Goal: Go to known website: Go to known website

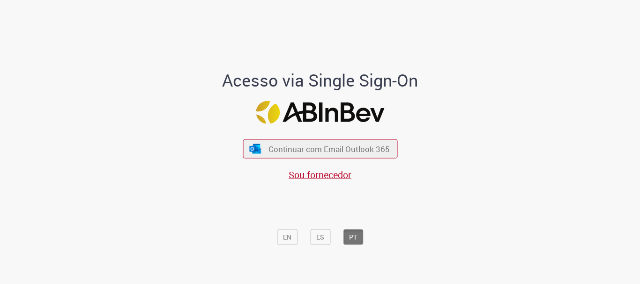
click at [304, 150] on span "Continuar com Email Outlook 365" at bounding box center [328, 149] width 121 height 11
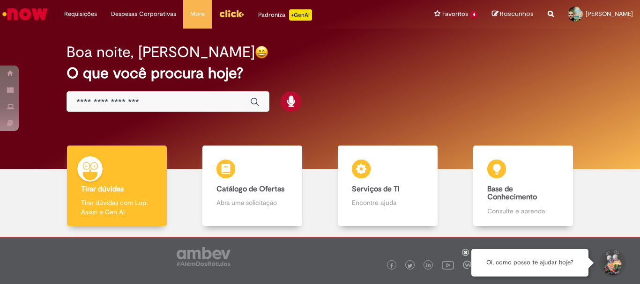
click at [221, 7] on img "Menu Cabeçalho" at bounding box center [231, 14] width 25 height 14
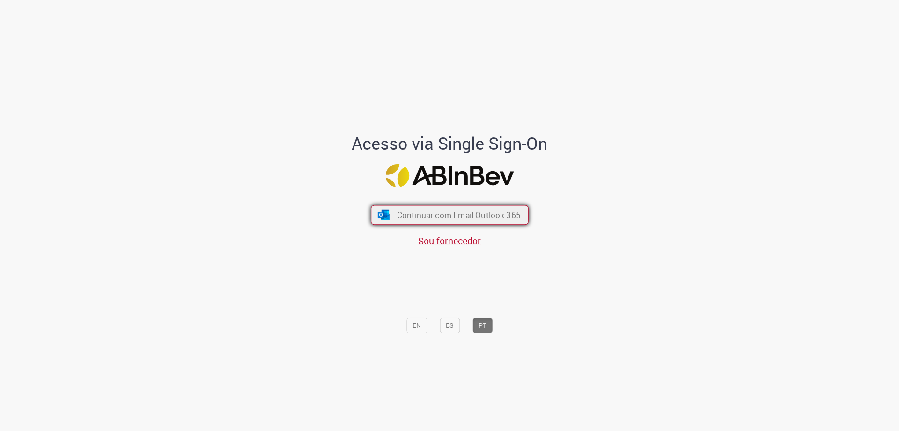
click at [490, 215] on span "Continuar com Email Outlook 365" at bounding box center [459, 214] width 124 height 11
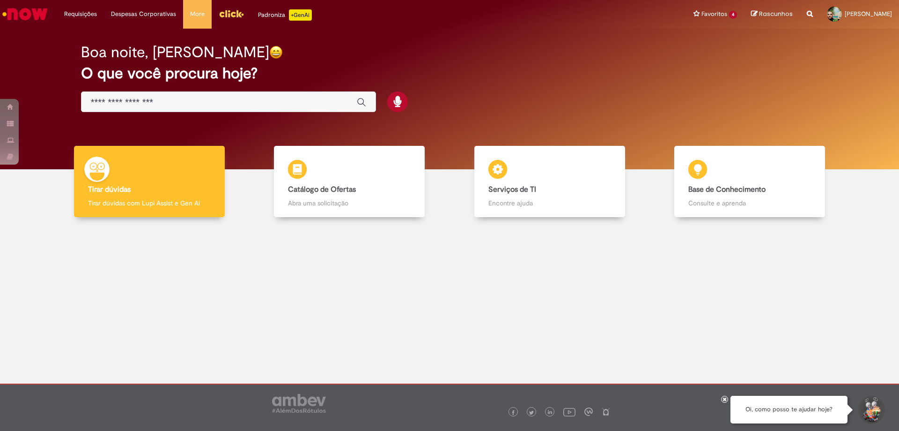
click at [230, 15] on img "Menu Cabeçalho" at bounding box center [231, 14] width 25 height 14
click at [238, 16] on img "Menu Cabeçalho" at bounding box center [231, 14] width 25 height 14
click at [223, 14] on img "Menu Cabeçalho" at bounding box center [231, 14] width 25 height 14
